Goal: Task Accomplishment & Management: Complete application form

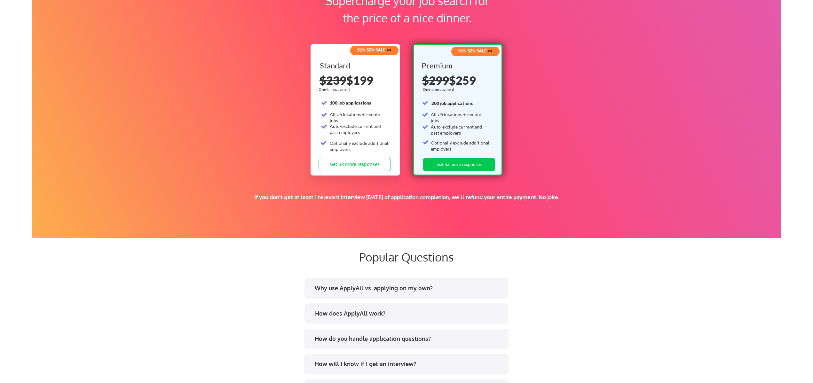
scroll to position [986, 0]
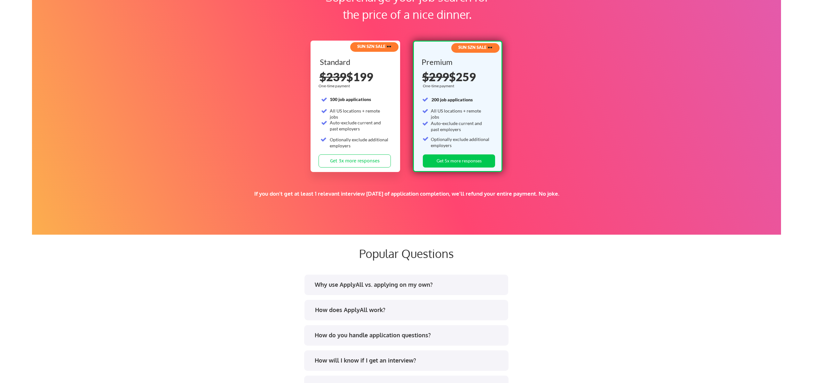
click at [458, 285] on div "Why use ApplyAll vs. applying on my own?" at bounding box center [409, 285] width 188 height 8
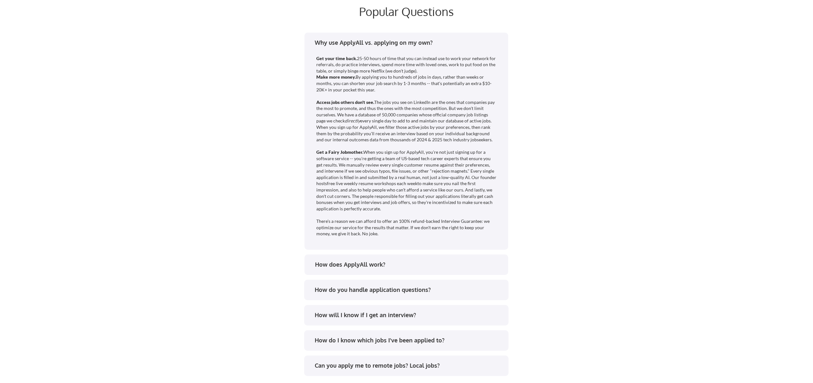
scroll to position [1230, 0]
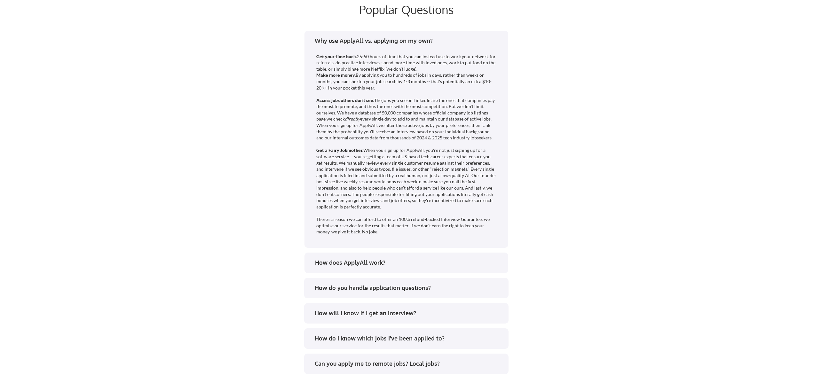
click at [390, 266] on div "How does ApplyAll work?" at bounding box center [409, 263] width 188 height 8
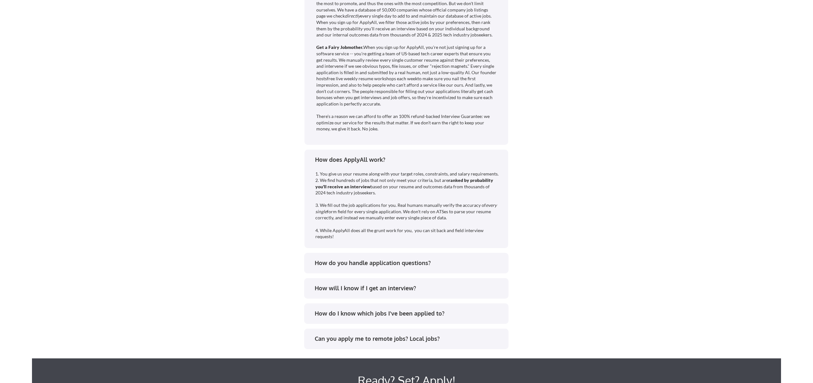
scroll to position [1335, 0]
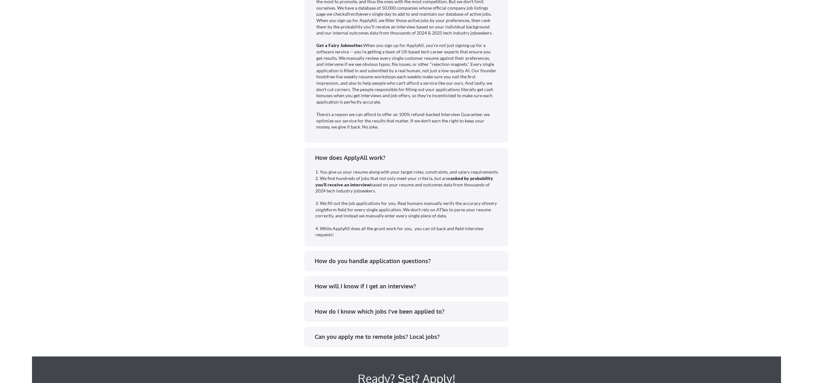
click at [394, 258] on div "How do you handle application questions?" at bounding box center [409, 261] width 188 height 8
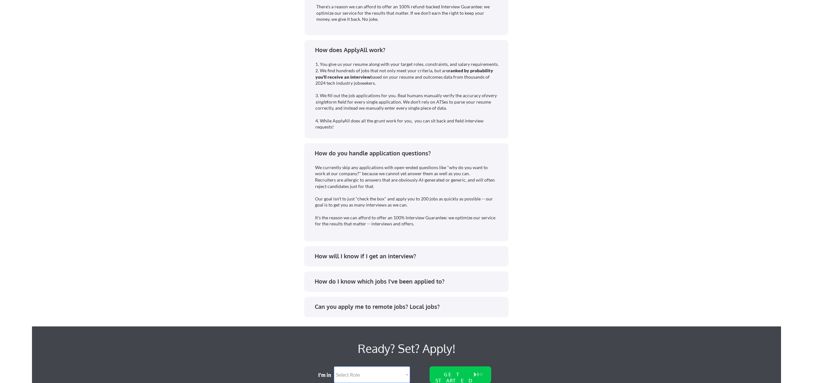
scroll to position [1443, 0]
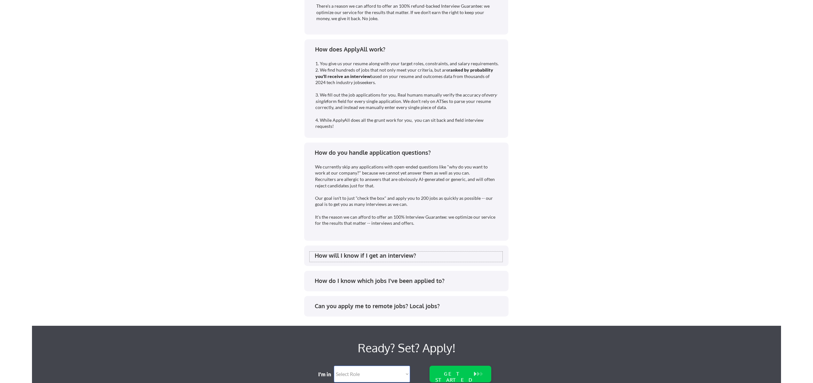
click at [403, 255] on div "How will I know if I get an interview?" at bounding box center [409, 256] width 188 height 8
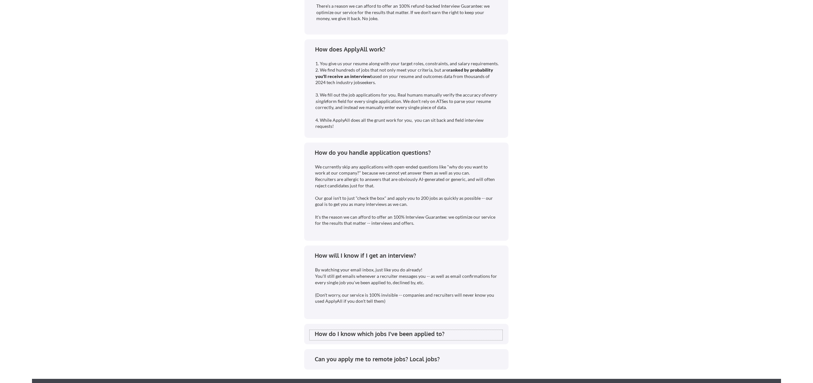
click at [402, 332] on div "How do I know which jobs I've been applied to?" at bounding box center [409, 334] width 188 height 8
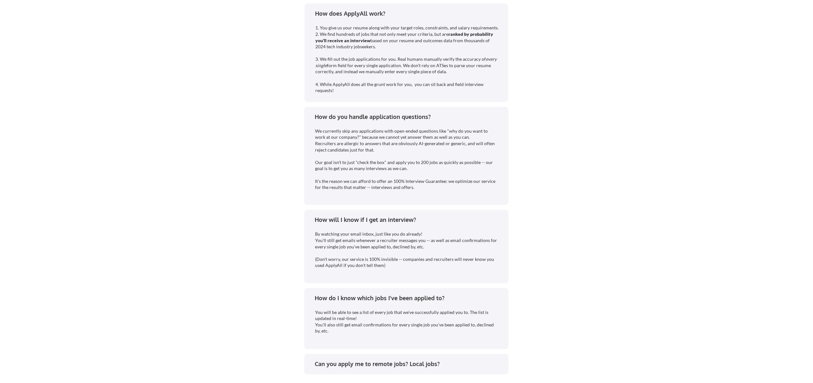
scroll to position [1531, 0]
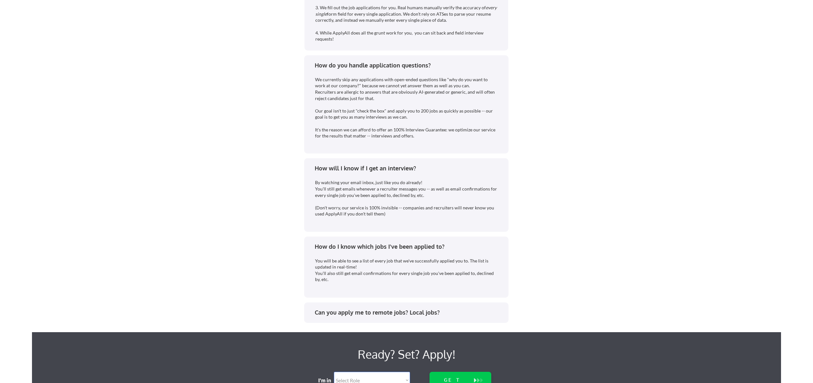
click at [403, 314] on div "Can you apply me to remote jobs? Local jobs?" at bounding box center [409, 313] width 188 height 8
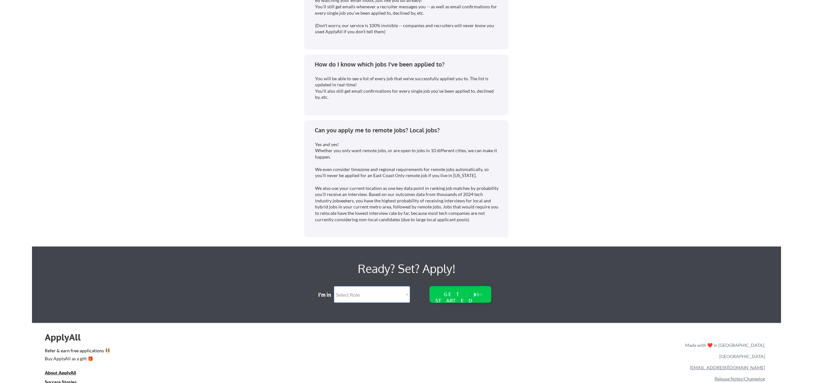
scroll to position [1722, 0]
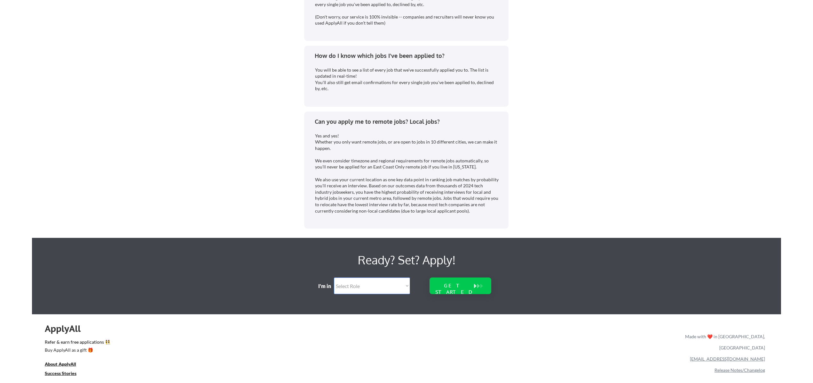
click at [463, 288] on div "GET STARTED" at bounding box center [454, 289] width 41 height 12
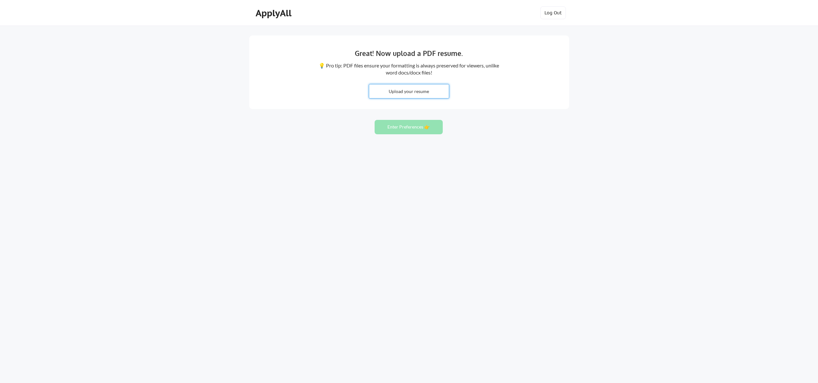
click at [405, 91] on input "file" at bounding box center [409, 91] width 80 height 14
type input "C:\fakepath\Laura Gluck Stephens__Sept 2025_Resume.pdf"
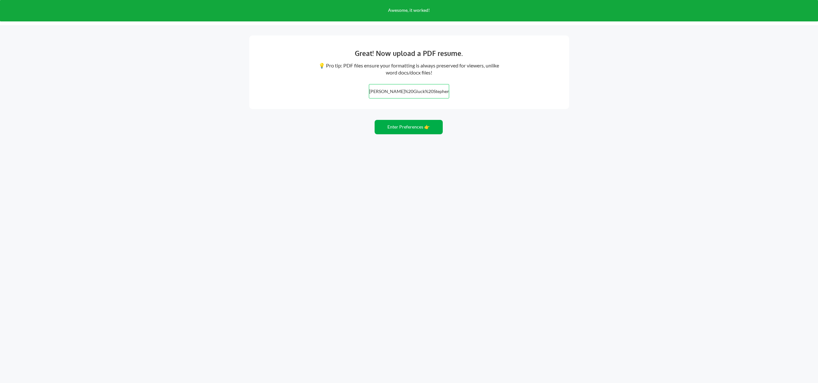
click at [409, 127] on button "Enter Preferences 👉" at bounding box center [408, 127] width 68 height 14
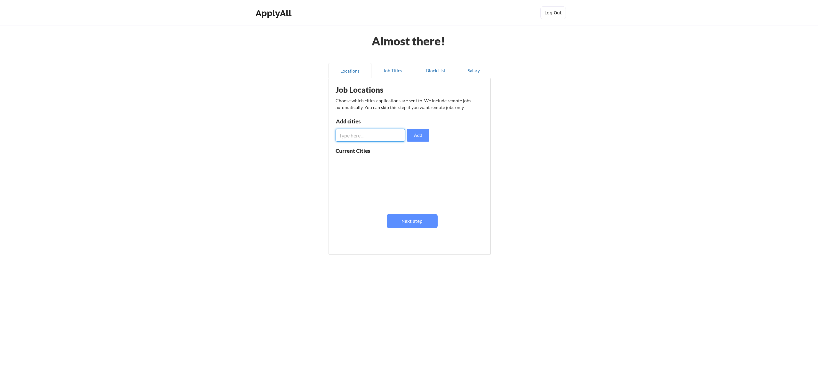
click at [381, 137] on input "input" at bounding box center [369, 135] width 69 height 13
type input "centennial, colorado"
click at [417, 136] on button "Add" at bounding box center [418, 135] width 22 height 13
click at [365, 134] on input "input" at bounding box center [369, 135] width 69 height 13
type input "greenwood village, colorado"
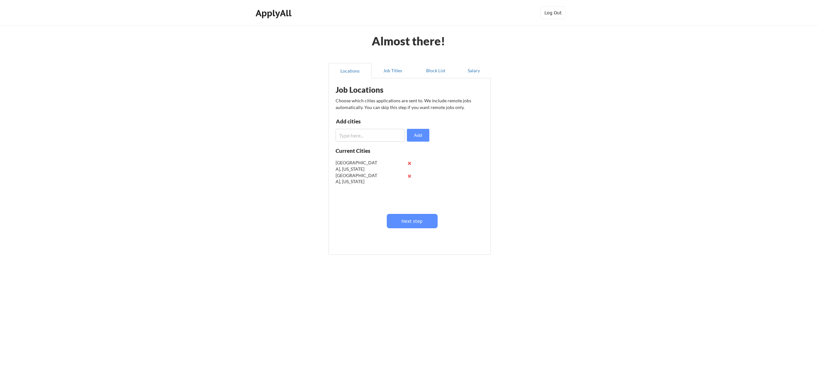
click at [375, 136] on input "input" at bounding box center [369, 135] width 69 height 13
type input "lone tree, colorado"
click at [370, 138] on input "input" at bounding box center [369, 135] width 69 height 13
type input "highlands ranch, colorado"
click at [355, 137] on input "input" at bounding box center [369, 135] width 69 height 13
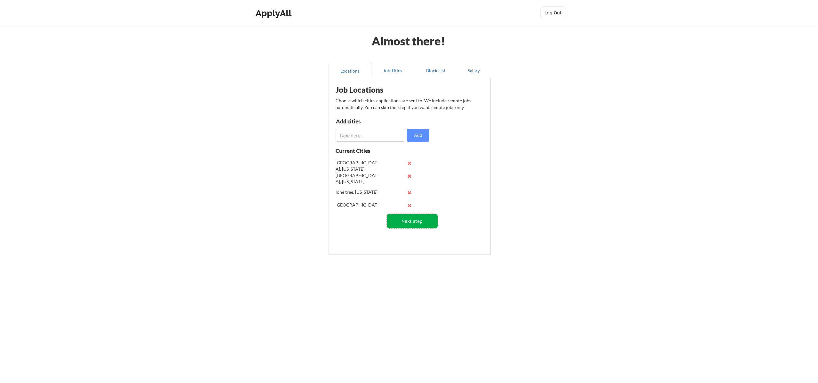
click at [421, 222] on button "Next step" at bounding box center [412, 221] width 51 height 14
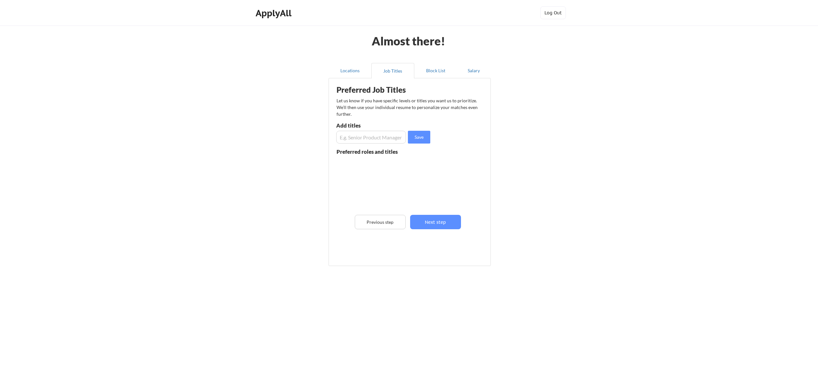
click at [366, 138] on input "input" at bounding box center [371, 137] width 70 height 13
type input "Director of Marketing Operations"
click at [362, 136] on input "input" at bounding box center [371, 137] width 70 height 13
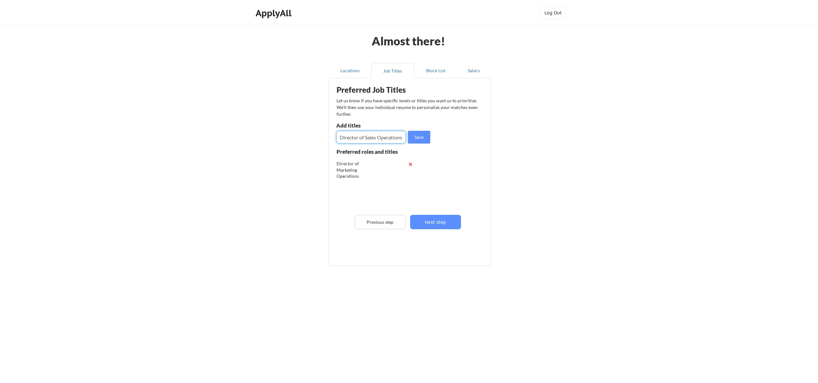
scroll to position [0, 1]
type input "Director of Sales Operations"
click at [365, 139] on input "input" at bounding box center [371, 137] width 70 height 13
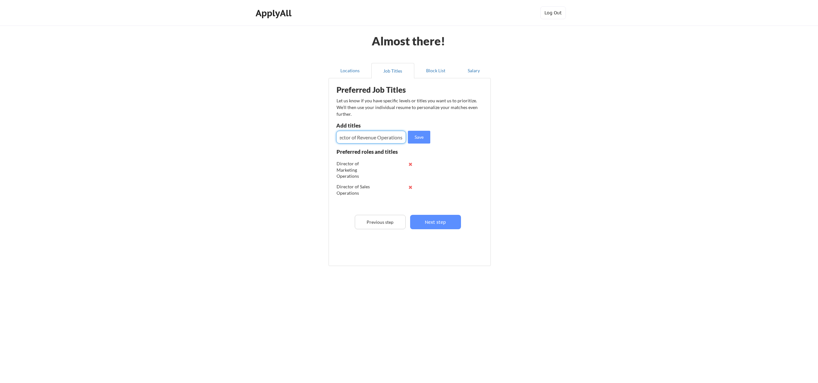
type input "Director of Revenue Operations"
click at [370, 139] on input "input" at bounding box center [371, 137] width 70 height 13
type input "Chief of Staff"
click at [426, 141] on button "Save" at bounding box center [419, 137] width 22 height 13
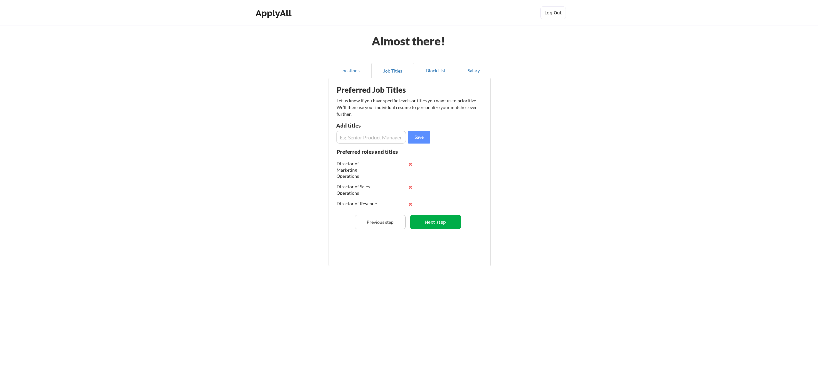
click at [443, 224] on button "Next step" at bounding box center [435, 222] width 51 height 14
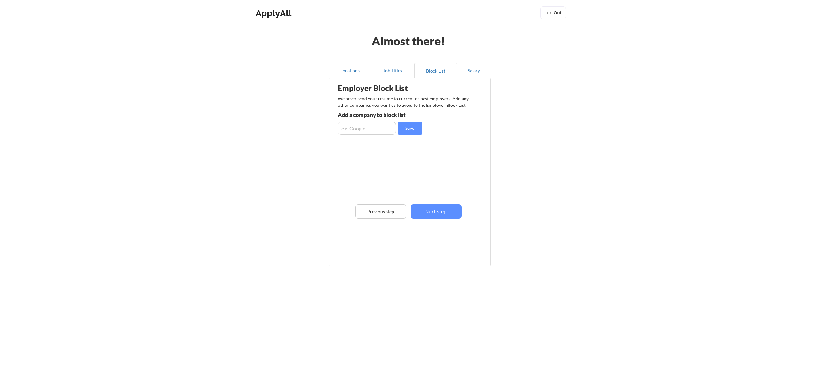
click at [376, 131] on input "input" at bounding box center [367, 128] width 58 height 13
type input "Just Right Reader"
click at [377, 131] on input "input" at bounding box center [367, 128] width 58 height 13
type input "Discovery Education"
click at [373, 126] on input "input" at bounding box center [367, 128] width 58 height 13
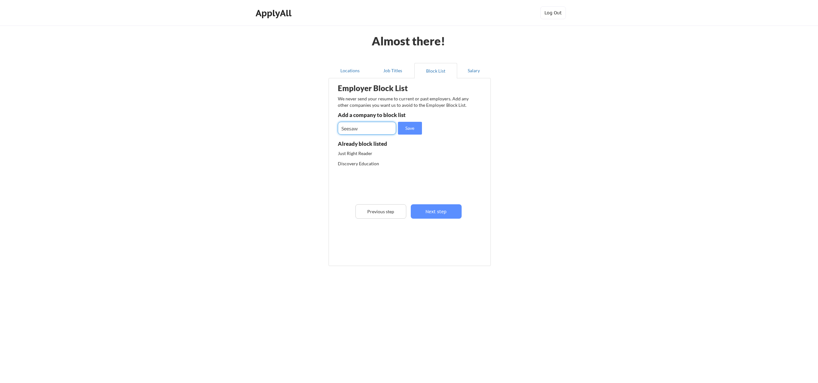
type input "Seesaw"
click at [432, 211] on button "Next step" at bounding box center [436, 211] width 51 height 14
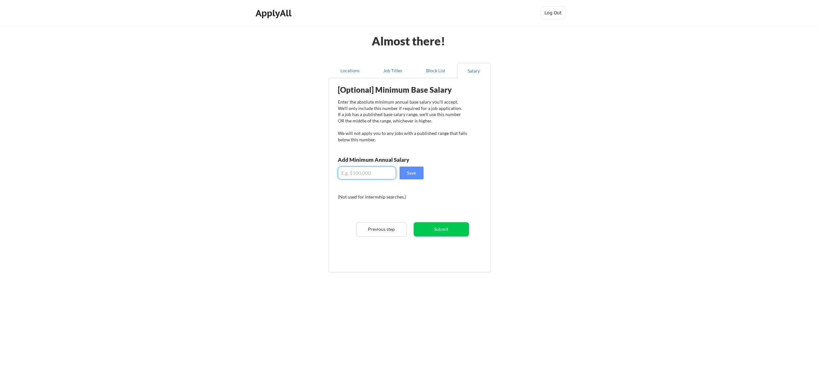
click at [375, 172] on input "input" at bounding box center [367, 173] width 58 height 13
click at [350, 174] on input "input" at bounding box center [367, 173] width 58 height 13
drag, startPoint x: 351, startPoint y: 174, endPoint x: 347, endPoint y: 174, distance: 4.8
click at [347, 174] on input "input" at bounding box center [367, 173] width 58 height 13
drag, startPoint x: 352, startPoint y: 175, endPoint x: 347, endPoint y: 174, distance: 4.6
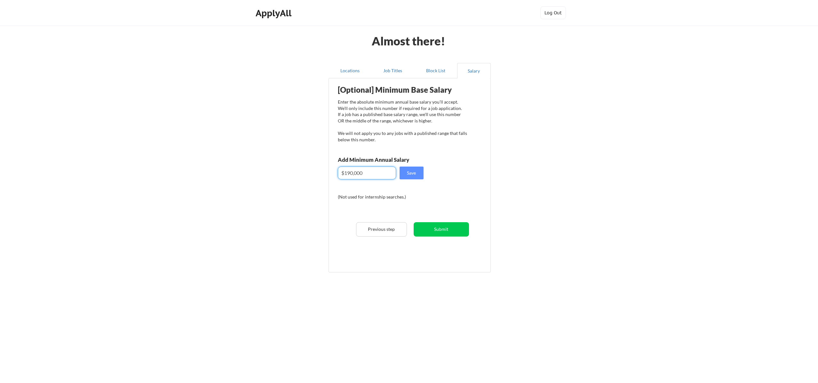
click at [347, 174] on input "input" at bounding box center [367, 173] width 58 height 13
type input "$185,000"
click at [418, 170] on button "Save" at bounding box center [411, 173] width 24 height 13
click at [447, 229] on button "Submit" at bounding box center [440, 229] width 55 height 14
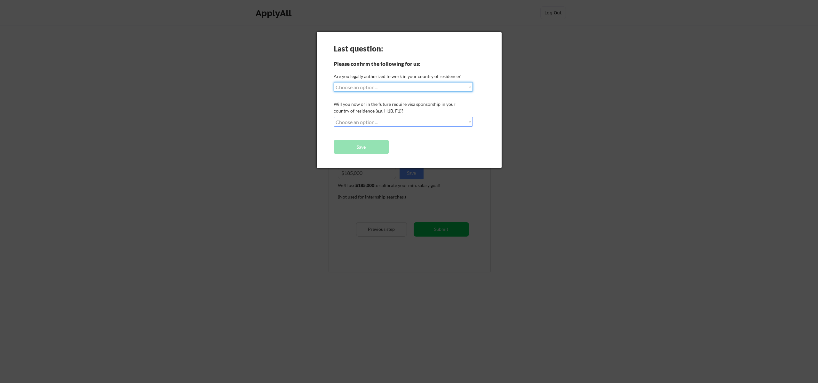
click at [389, 87] on select "Choose an option... Yes, I am a US Citizen Yes, I am a Canadian Citizen Yes, I …" at bounding box center [402, 87] width 139 height 10
select select ""yes__i_am_a_us_citizen""
click at [333, 82] on select "Choose an option... Yes, I am a US Citizen Yes, I am a Canadian Citizen Yes, I …" at bounding box center [402, 87] width 139 height 10
click at [385, 123] on select "Choose an option... No, I will not need sponsorship Yes, I will need sponsorship" at bounding box center [402, 122] width 139 height 10
select select ""no__i_will_not_need_sponsorship""
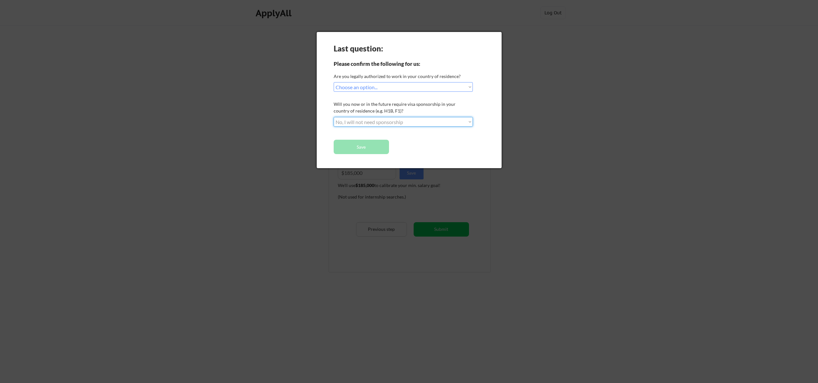
click at [333, 117] on select "Choose an option... No, I will not need sponsorship Yes, I will need sponsorship" at bounding box center [402, 122] width 139 height 10
click at [373, 147] on button "Save" at bounding box center [360, 147] width 55 height 14
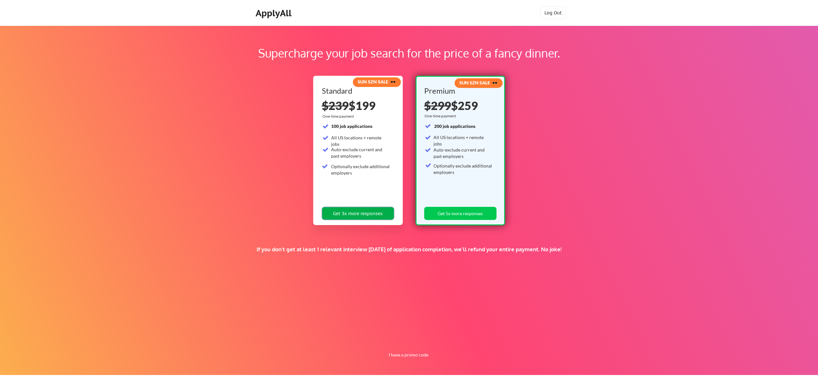
click at [363, 211] on button "Get 3x more responses" at bounding box center [358, 213] width 72 height 13
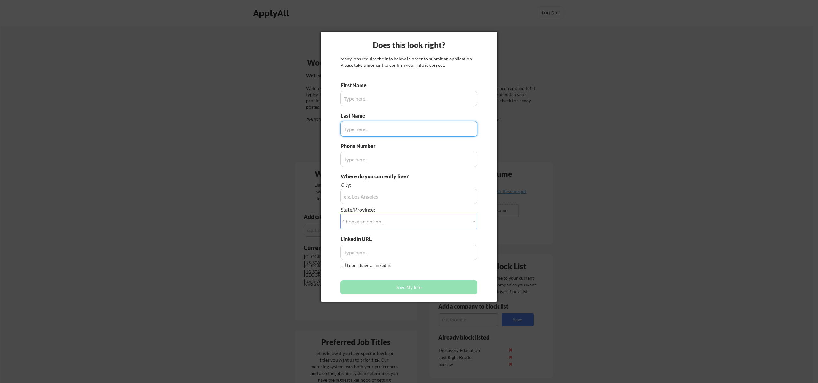
type input "[PERSON_NAME]"
type input "720.205.2774"
type input "Denver, CO"
type input "Stephens"
click at [377, 221] on select "Choose an option... Other/Not Applicable Alabama Alaska Alberta Arizona Arkansa…" at bounding box center [408, 221] width 137 height 15
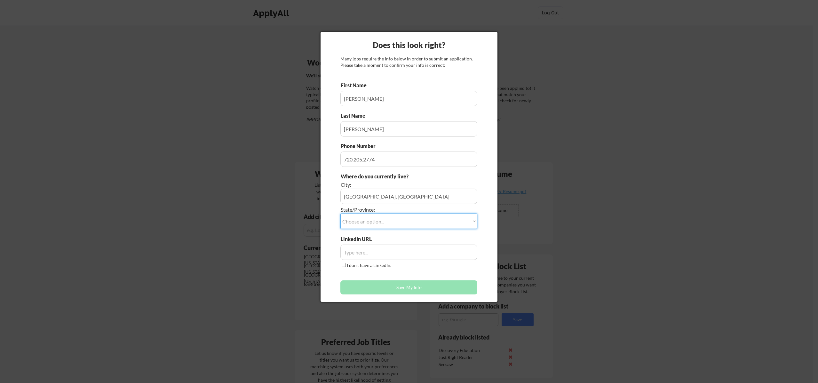
select select ""Colorado""
click at [340, 214] on select "Choose an option... Other/Not Applicable Alabama Alaska Alberta Arizona Arkansa…" at bounding box center [408, 221] width 137 height 15
drag, startPoint x: 369, startPoint y: 197, endPoint x: 342, endPoint y: 199, distance: 26.6
click at [342, 199] on input "input" at bounding box center [408, 196] width 137 height 15
type input "Centennial"
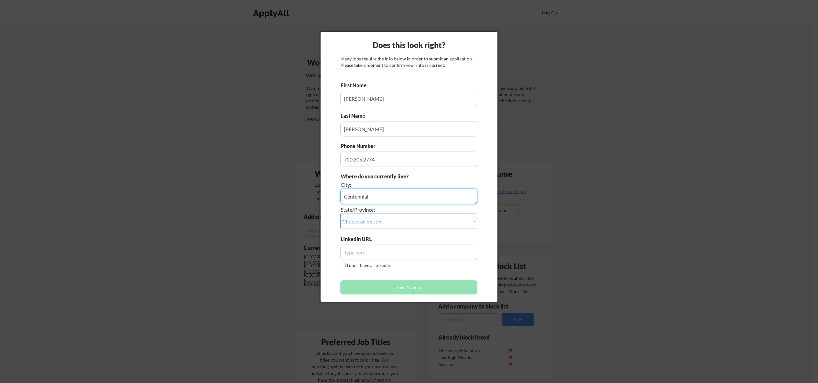
click at [382, 252] on input "input" at bounding box center [408, 252] width 137 height 15
paste input "www.linkedin.com/in/laura-gluck-stephens-8238a064"
type input "www.linkedin.com/in/laura-gluck-stephens-8238a064"
click at [420, 274] on div "First Name Last Name Phone Number Where do you currently live? City: State/Prov…" at bounding box center [408, 190] width 137 height 216
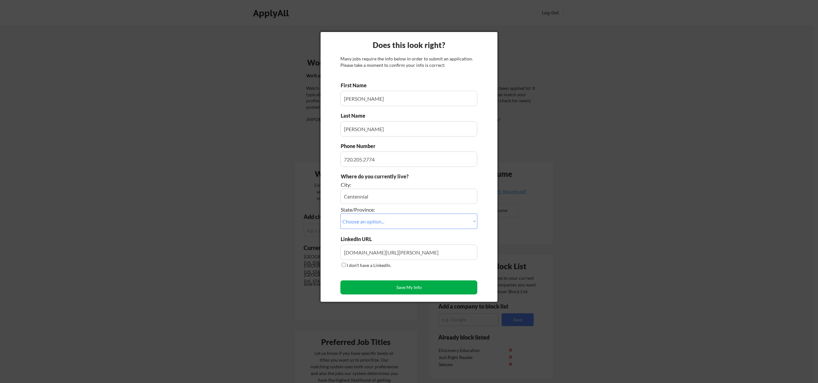
click at [419, 287] on button "Save My Info" at bounding box center [408, 287] width 137 height 14
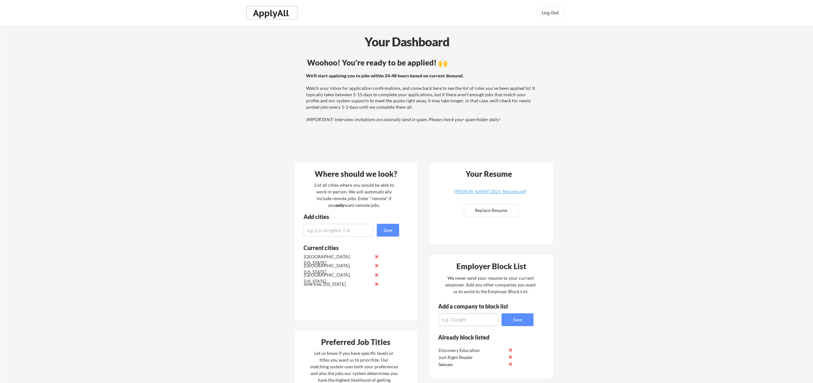
click at [146, 83] on div "Your Dashboard Woohoo! You're ready to be applied! 🙌 We'll start applying you t…" at bounding box center [406, 342] width 812 height 632
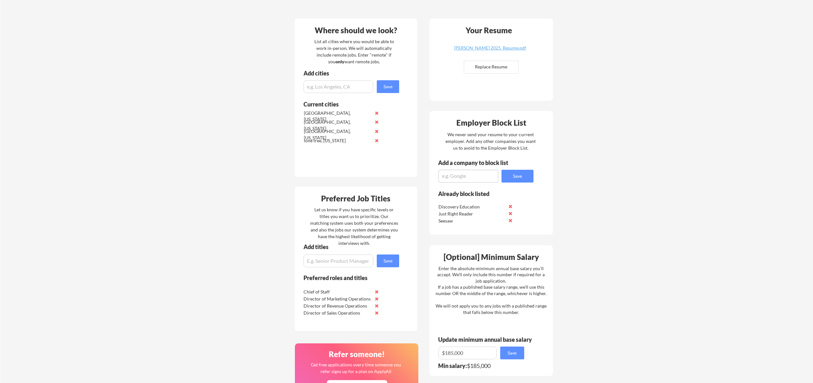
scroll to position [376, 0]
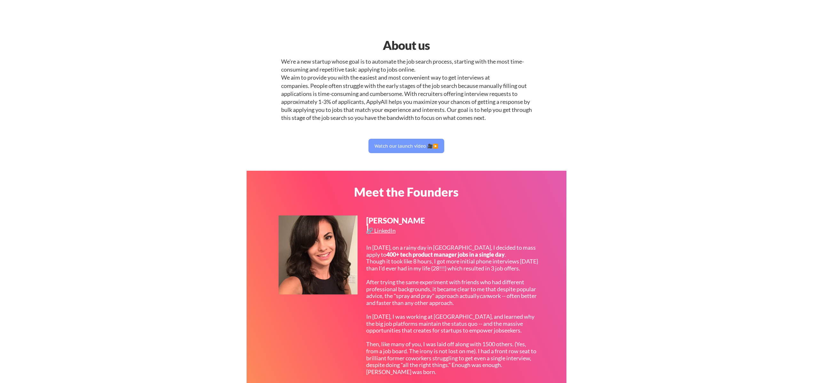
click at [412, 46] on div "About us" at bounding box center [406, 45] width 164 height 18
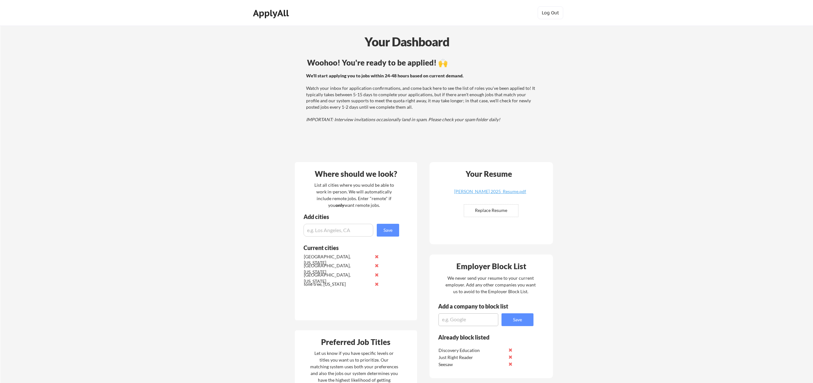
click at [468, 320] on textarea at bounding box center [468, 319] width 60 height 13
click at [472, 317] on textarea "LearnLuxe" at bounding box center [468, 319] width 60 height 13
click at [470, 318] on textarea "LearnLuxe" at bounding box center [468, 319] width 60 height 13
type textarea "LearnLux"
click at [508, 318] on button "Save" at bounding box center [517, 319] width 32 height 13
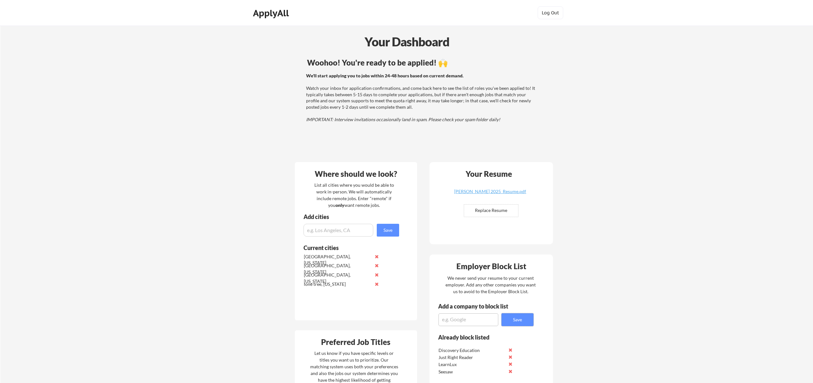
click at [481, 322] on textarea at bounding box center [468, 319] width 60 height 13
type textarea "HAAR Recruitment"
click at [532, 320] on button "Save" at bounding box center [517, 319] width 32 height 13
click at [476, 318] on textarea at bounding box center [468, 319] width 60 height 13
type textarea "Kuno Creative"
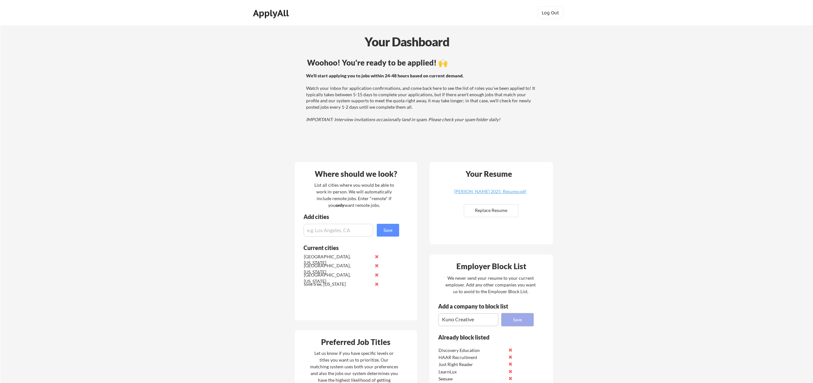
click at [522, 319] on button "Save" at bounding box center [517, 319] width 32 height 13
click at [455, 324] on textarea at bounding box center [468, 319] width 60 height 13
type textarea "Narvar"
click at [519, 318] on button "Save" at bounding box center [517, 319] width 32 height 13
click at [455, 320] on textarea at bounding box center [468, 319] width 60 height 13
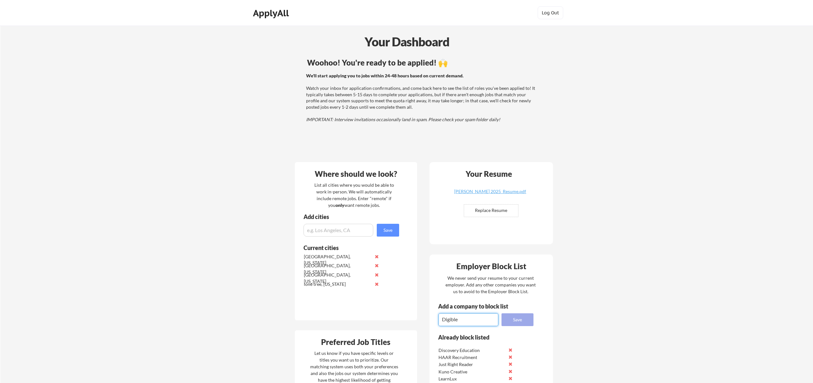
type textarea "Digible"
click at [522, 321] on button "Save" at bounding box center [517, 319] width 32 height 13
click at [471, 315] on textarea at bounding box center [468, 319] width 60 height 13
type textarea "Coder"
click at [512, 322] on button "Save" at bounding box center [517, 319] width 32 height 13
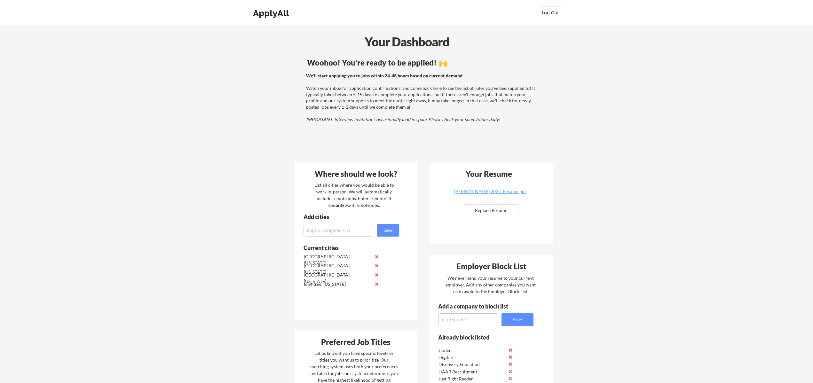
click at [477, 320] on textarea at bounding box center [468, 319] width 60 height 13
click at [455, 321] on textarea "Camuda" at bounding box center [468, 319] width 60 height 13
type textarea "Camunda"
drag, startPoint x: 510, startPoint y: 321, endPoint x: 503, endPoint y: 319, distance: 7.2
click at [510, 321] on button "Save" at bounding box center [517, 319] width 32 height 13
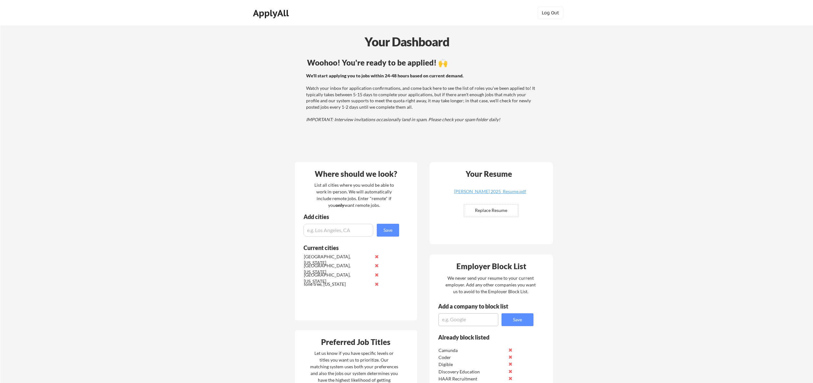
click at [480, 318] on textarea at bounding box center [468, 319] width 60 height 13
type textarea "Engine"
click at [536, 315] on div "Employer Block List We never send your resume to your current employer. Add any…" at bounding box center [490, 342] width 123 height 174
click at [522, 322] on button "Save" at bounding box center [517, 319] width 32 height 13
click at [451, 320] on textarea at bounding box center [468, 319] width 60 height 13
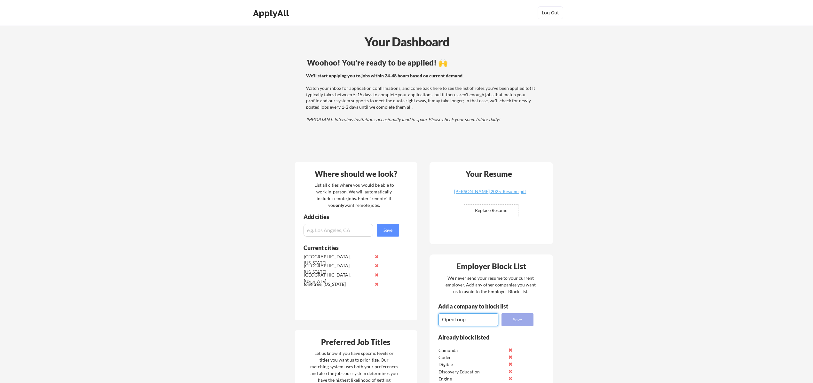
type textarea "OpenLoop"
click at [516, 321] on button "Save" at bounding box center [517, 319] width 32 height 13
click at [476, 315] on textarea at bounding box center [468, 319] width 60 height 13
type textarea "SmartBear"
click at [513, 323] on button "Save" at bounding box center [517, 319] width 32 height 13
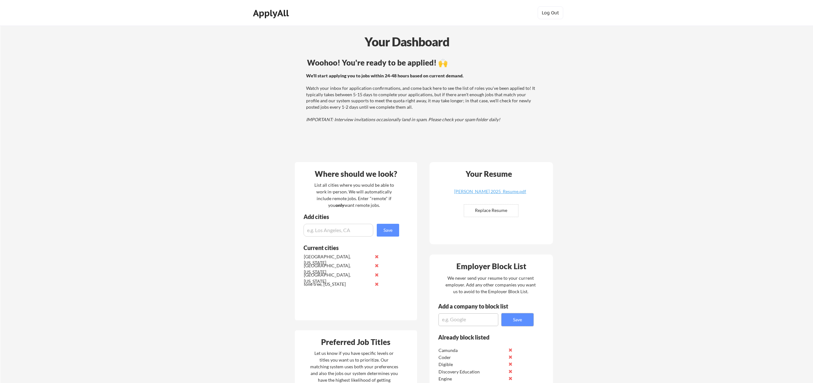
click at [479, 317] on textarea at bounding box center [468, 319] width 60 height 13
type textarea "ButterflyMX"
click at [529, 316] on button "Save" at bounding box center [517, 319] width 32 height 13
click at [468, 321] on textarea at bounding box center [468, 319] width 60 height 13
type textarea "PERSUIT"
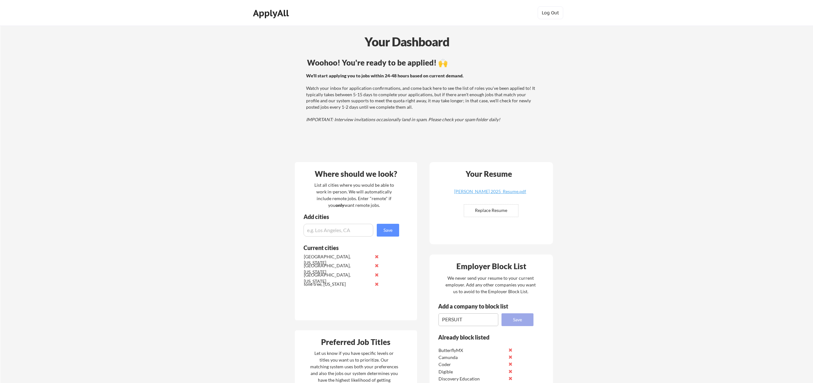
click at [510, 320] on button "Save" at bounding box center [517, 319] width 32 height 13
click at [459, 319] on textarea at bounding box center [468, 319] width 60 height 13
type textarea "Elite Technology"
click at [517, 318] on button "Save" at bounding box center [517, 319] width 32 height 13
click at [462, 323] on textarea at bounding box center [468, 319] width 60 height 13
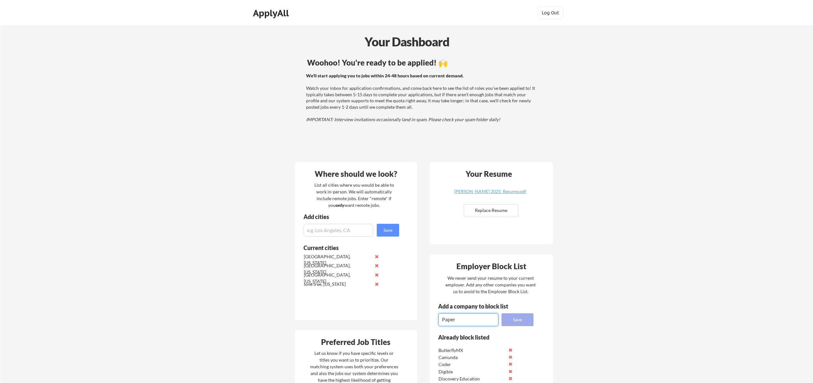
type textarea "Paper"
click at [509, 323] on button "Save" at bounding box center [517, 319] width 32 height 13
